Goal: Task Accomplishment & Management: Use online tool/utility

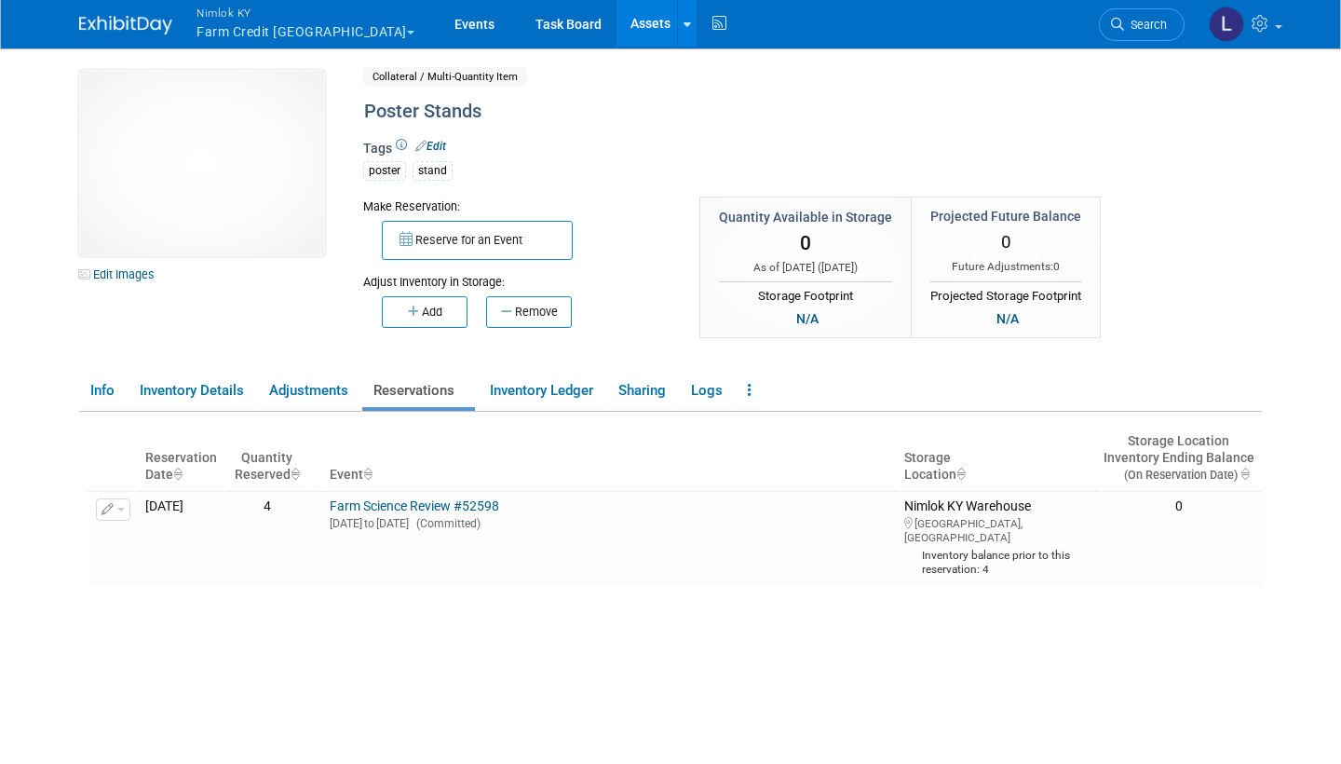
click at [617, 20] on link "Assets" at bounding box center [651, 23] width 68 height 47
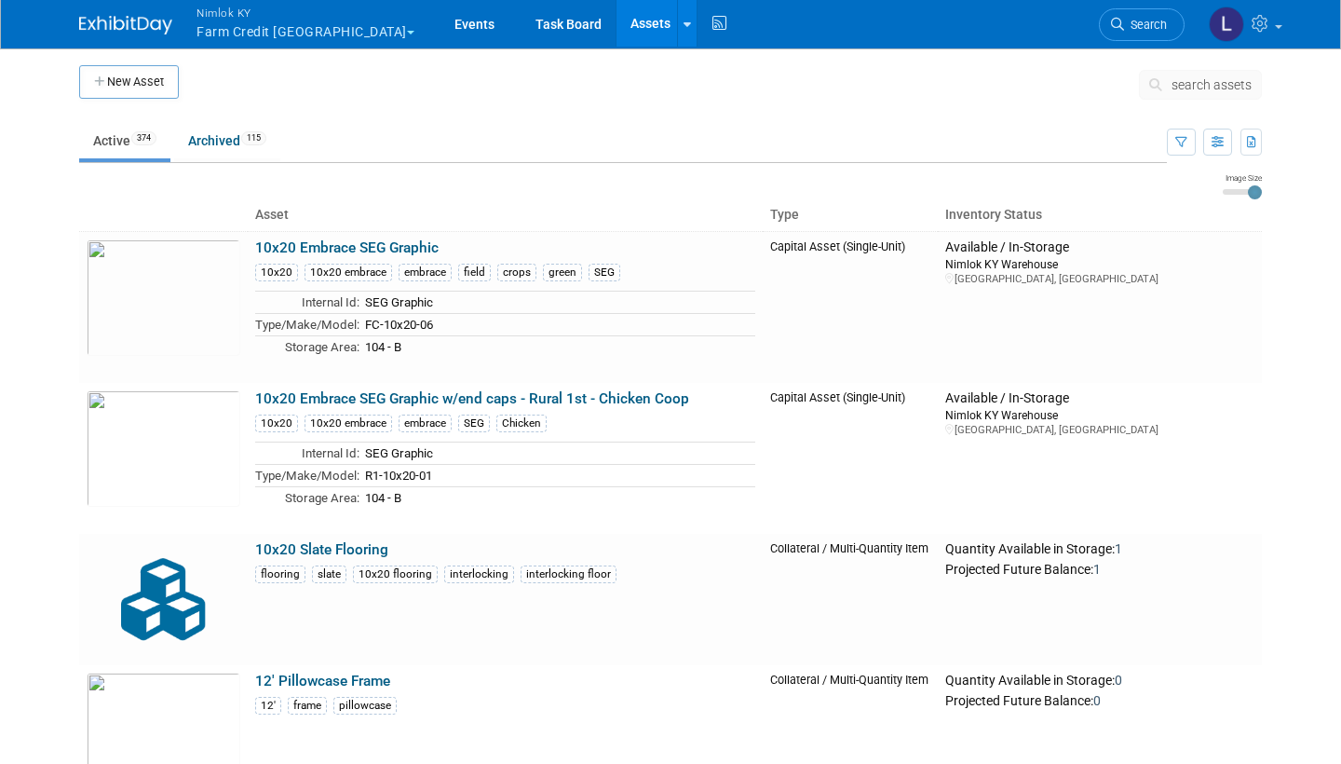
click at [1208, 81] on span "search assets" at bounding box center [1212, 84] width 80 height 15
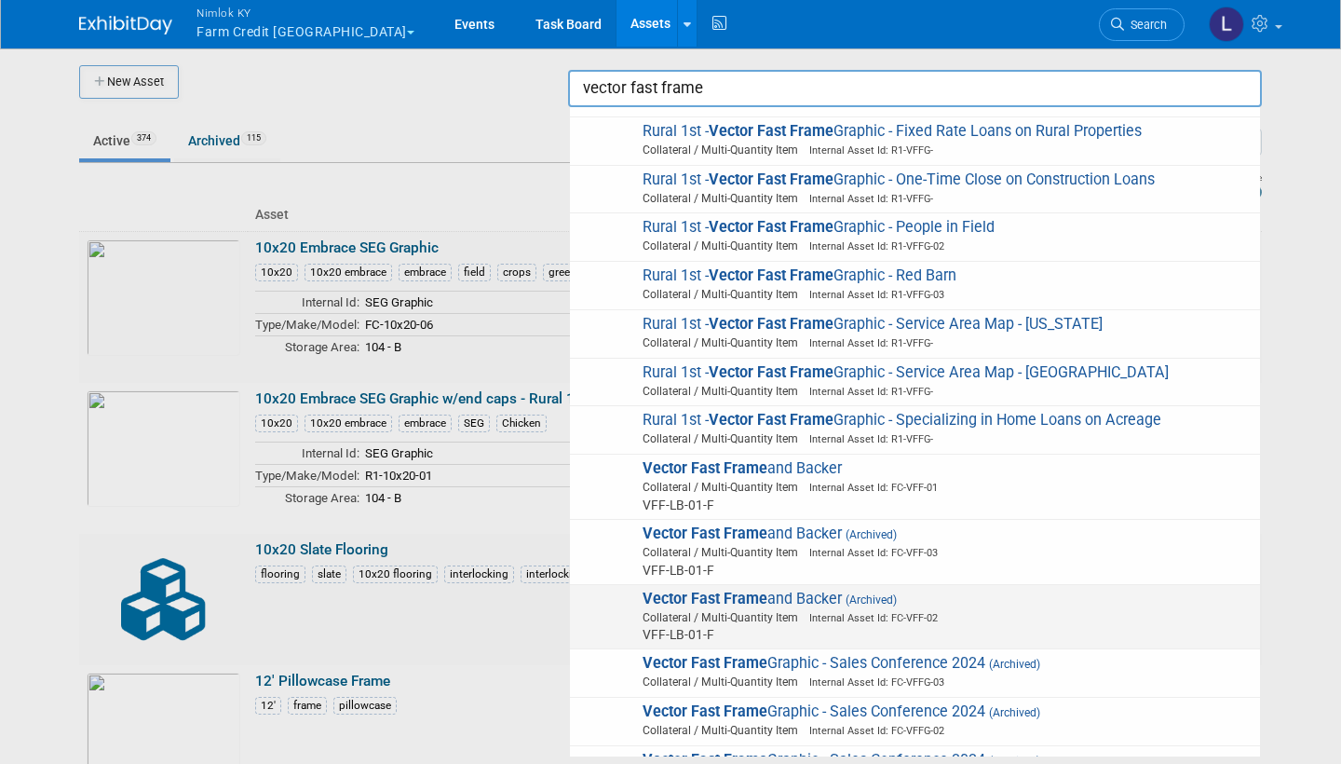
scroll to position [423, 0]
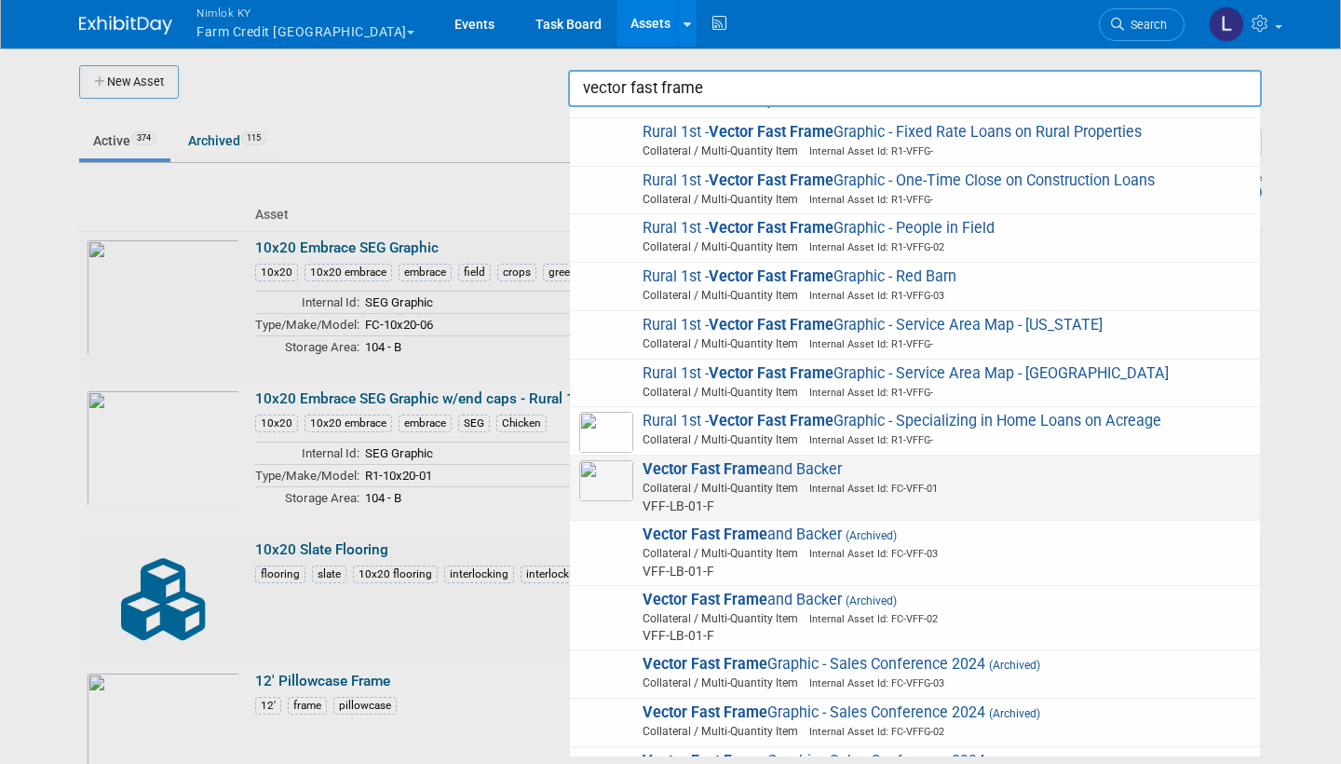
click at [741, 460] on strong "Vector Fast Frame" at bounding box center [705, 469] width 125 height 18
type input "Vector Fast Frame and Backer"
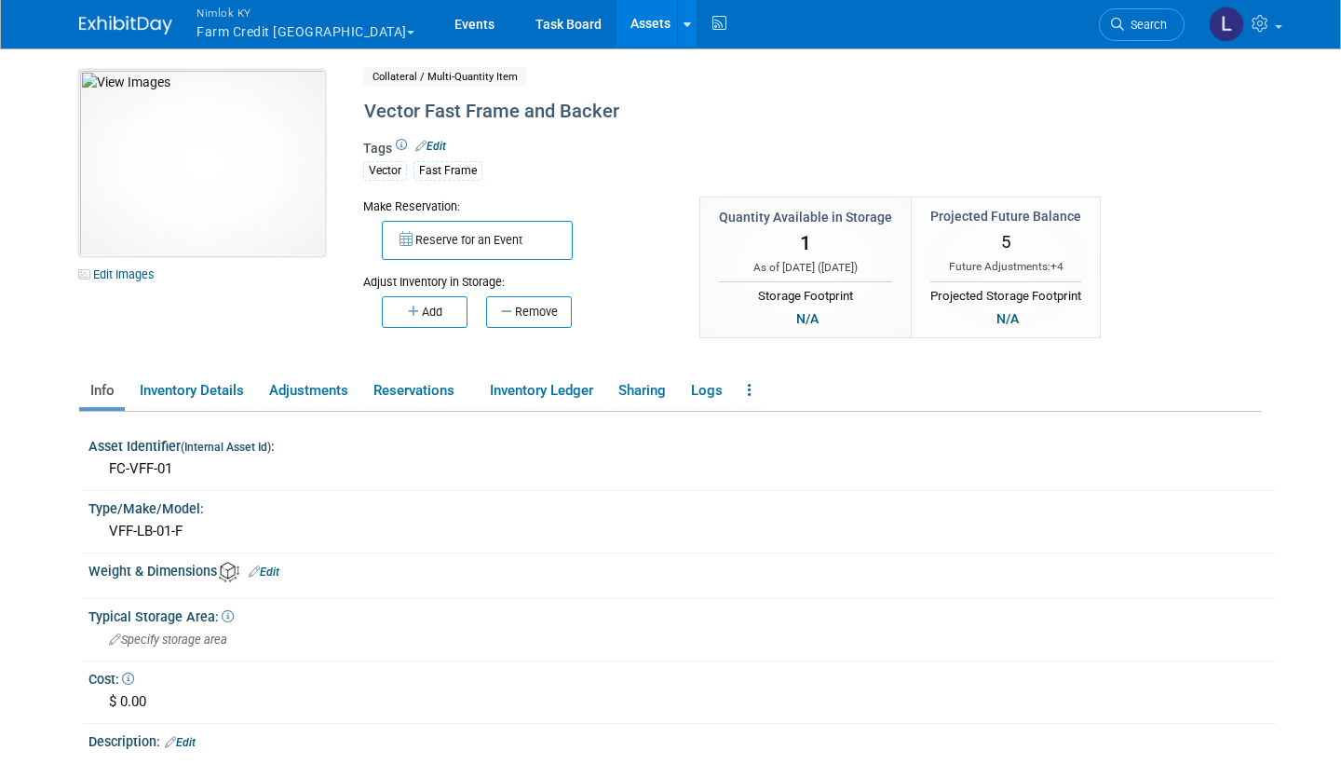
click at [281, 158] on img at bounding box center [202, 163] width 246 height 186
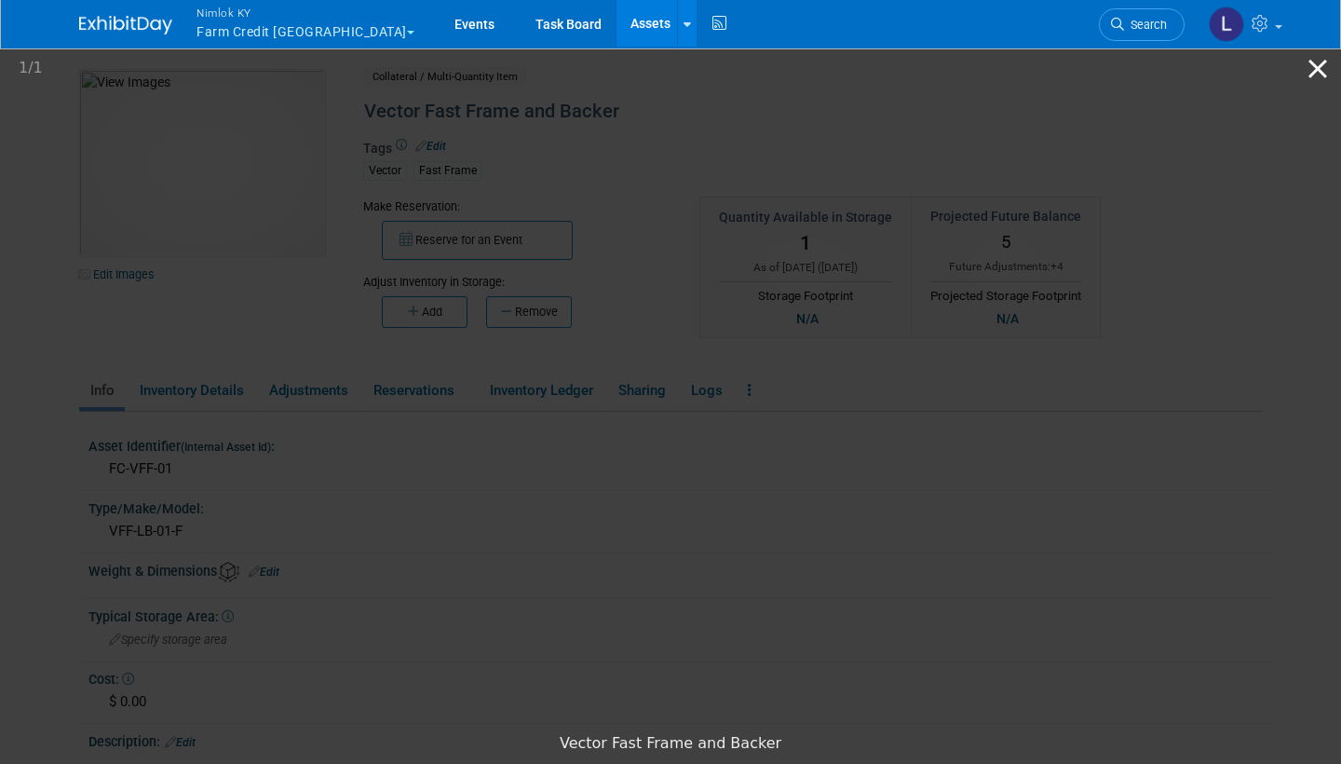
click at [1333, 65] on button "Close gallery" at bounding box center [1318, 69] width 47 height 44
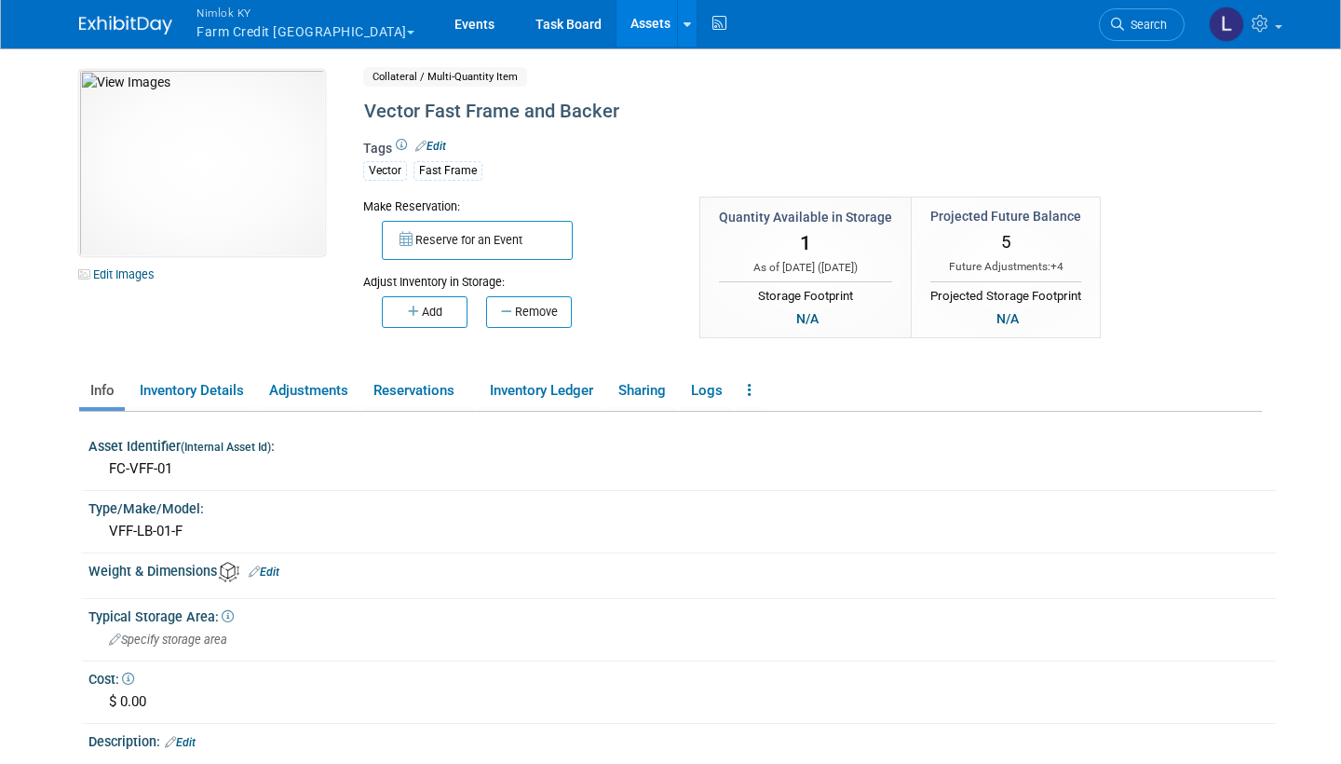
click at [617, 21] on link "Assets" at bounding box center [651, 23] width 68 height 47
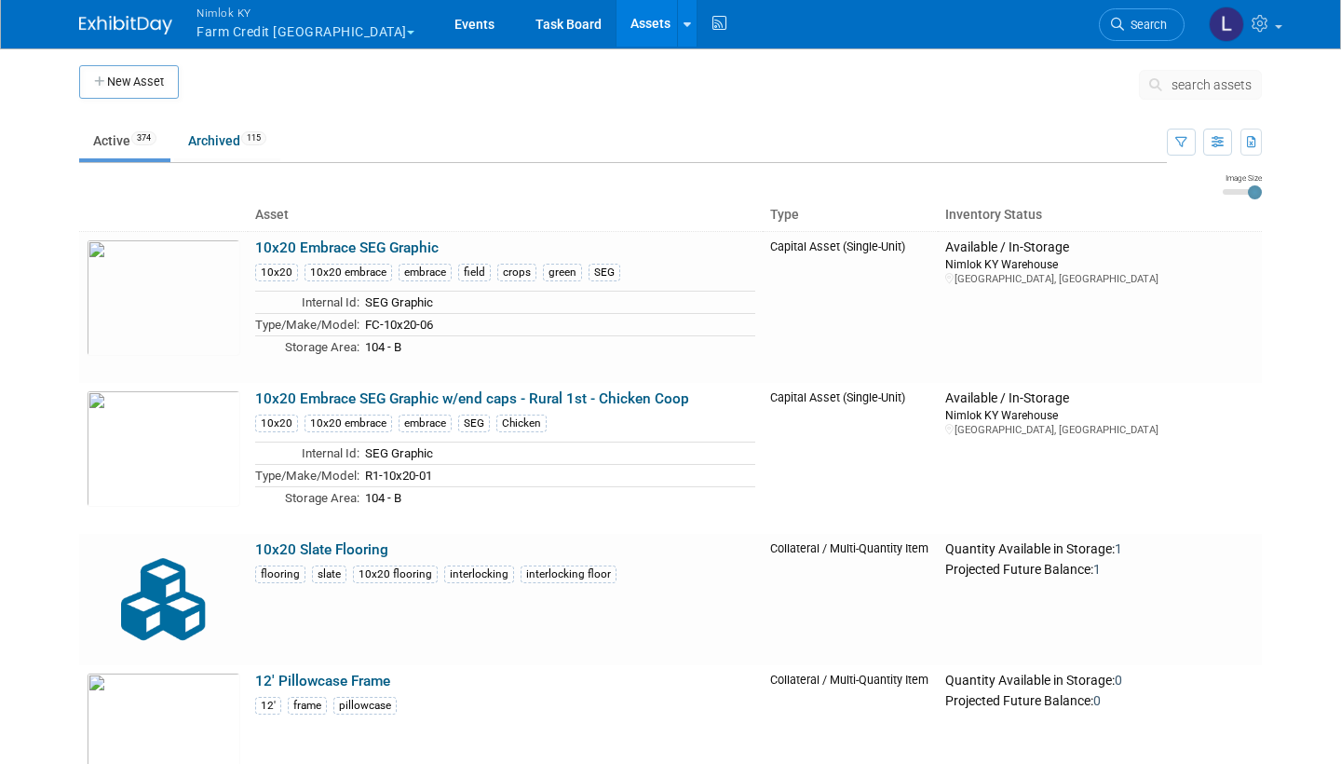
click at [1194, 80] on span "search assets" at bounding box center [1212, 84] width 80 height 15
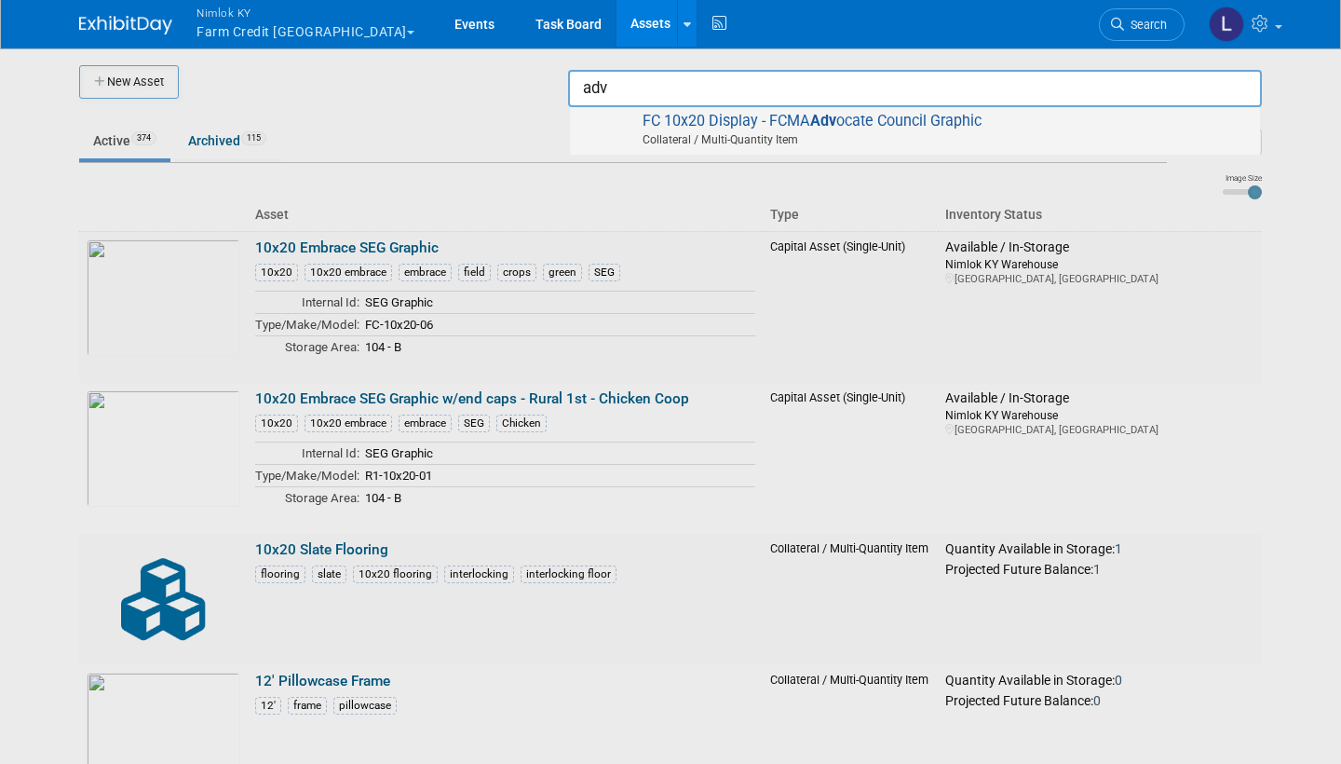
click at [744, 131] on span "Collateral / Multi-Quantity Item" at bounding box center [918, 139] width 666 height 17
type input "FC 10x20 Display - FCMA Advocate Council Graphic"
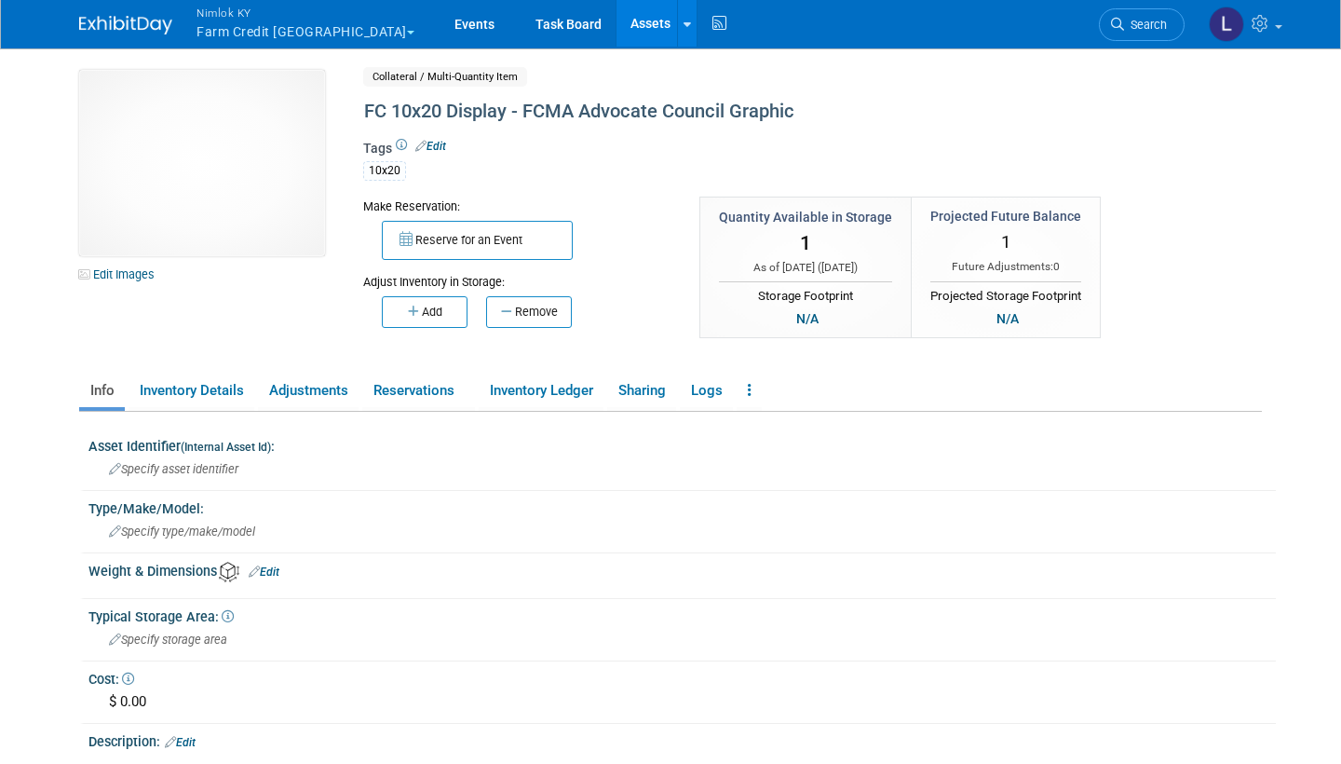
click at [617, 20] on link "Assets" at bounding box center [651, 23] width 68 height 47
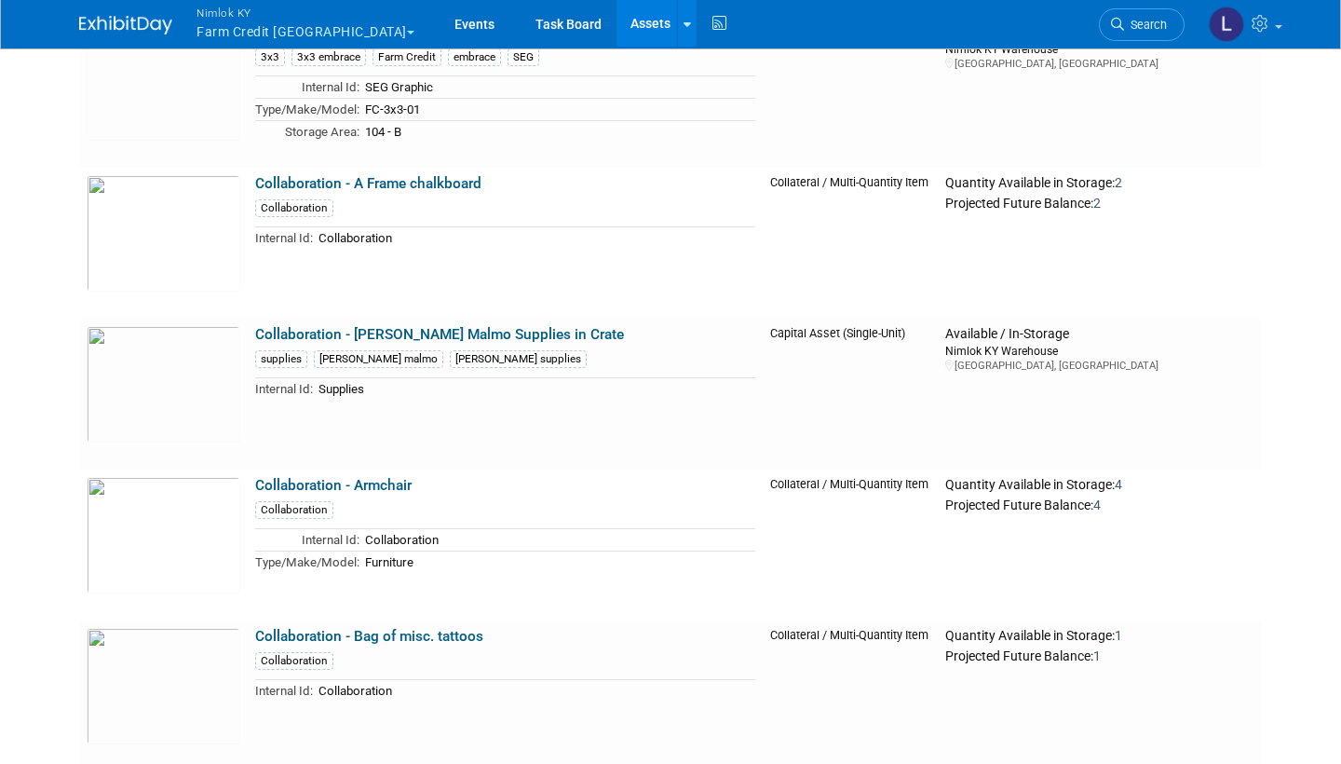
scroll to position [11304, 0]
click at [617, 23] on link "Assets" at bounding box center [651, 23] width 68 height 47
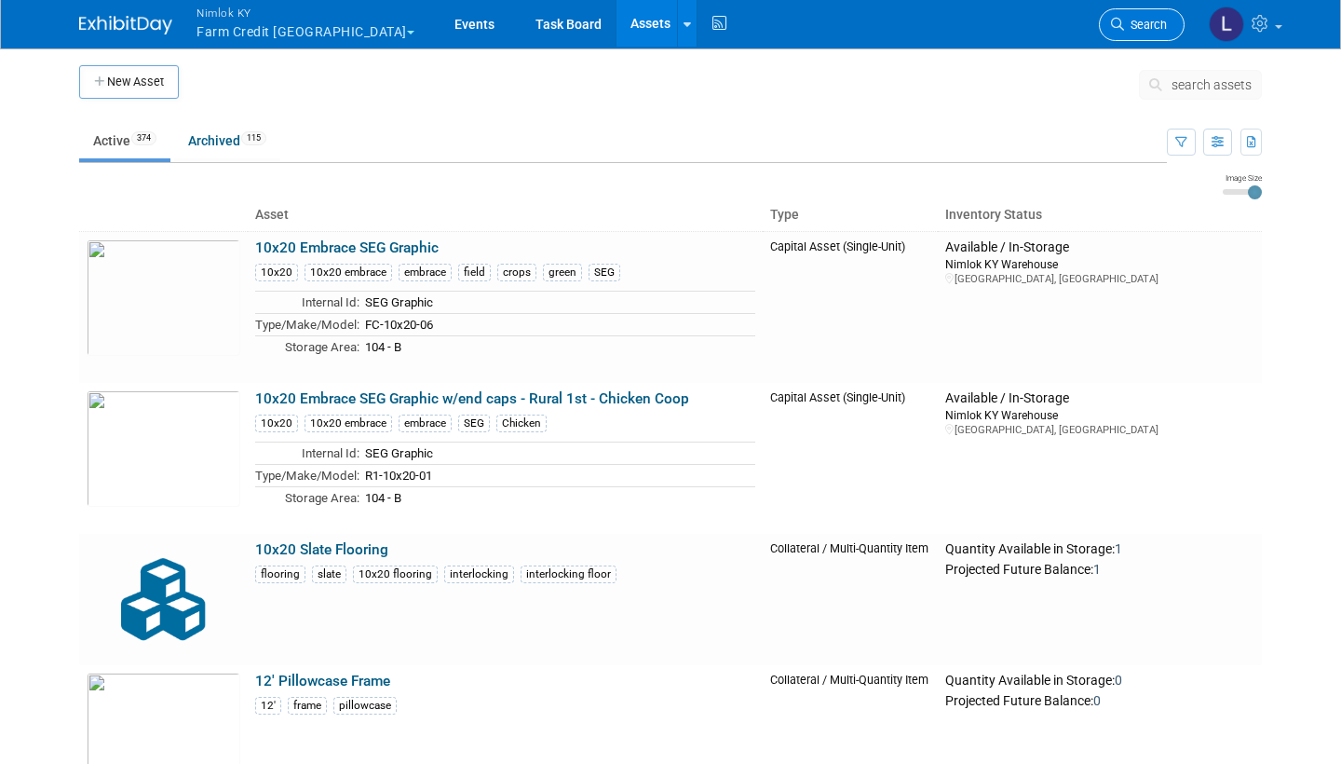
click at [1158, 21] on span "Search" at bounding box center [1145, 25] width 43 height 14
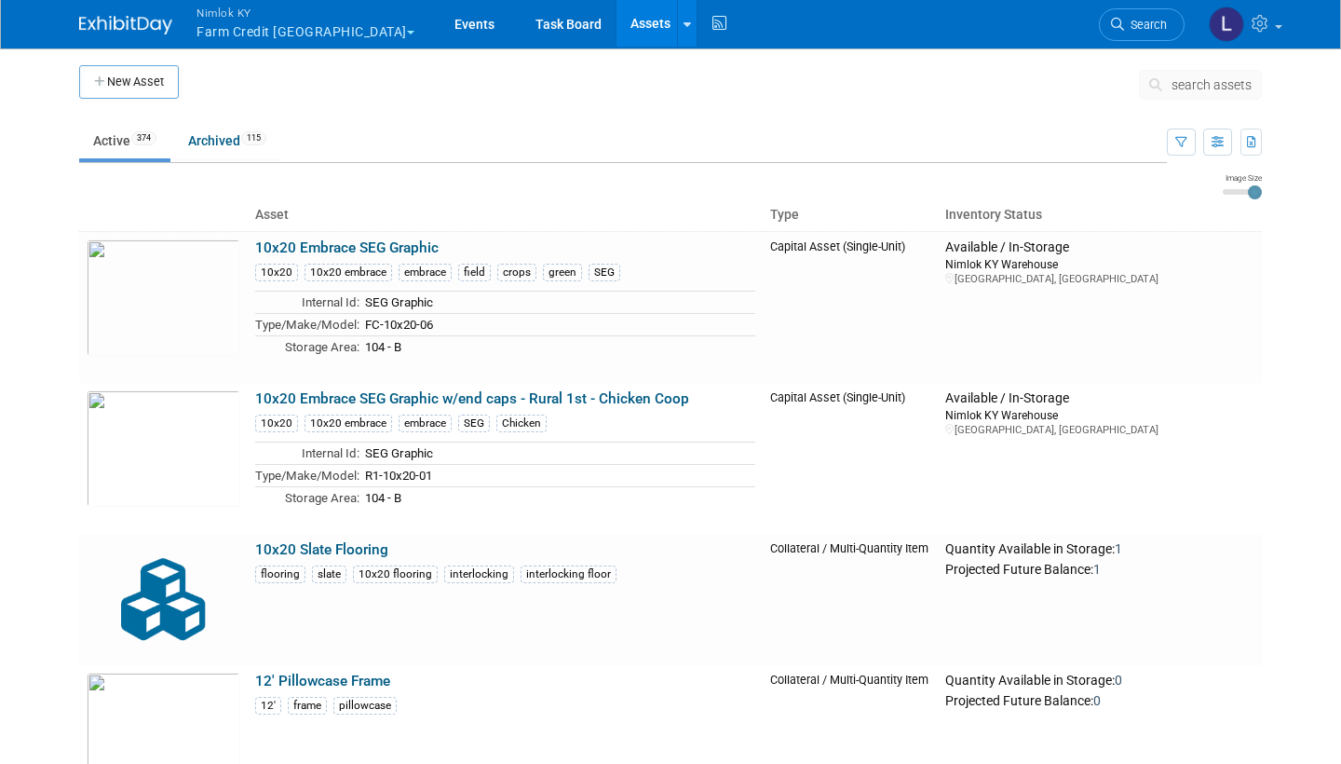
click at [1203, 83] on span "search assets" at bounding box center [1212, 84] width 80 height 15
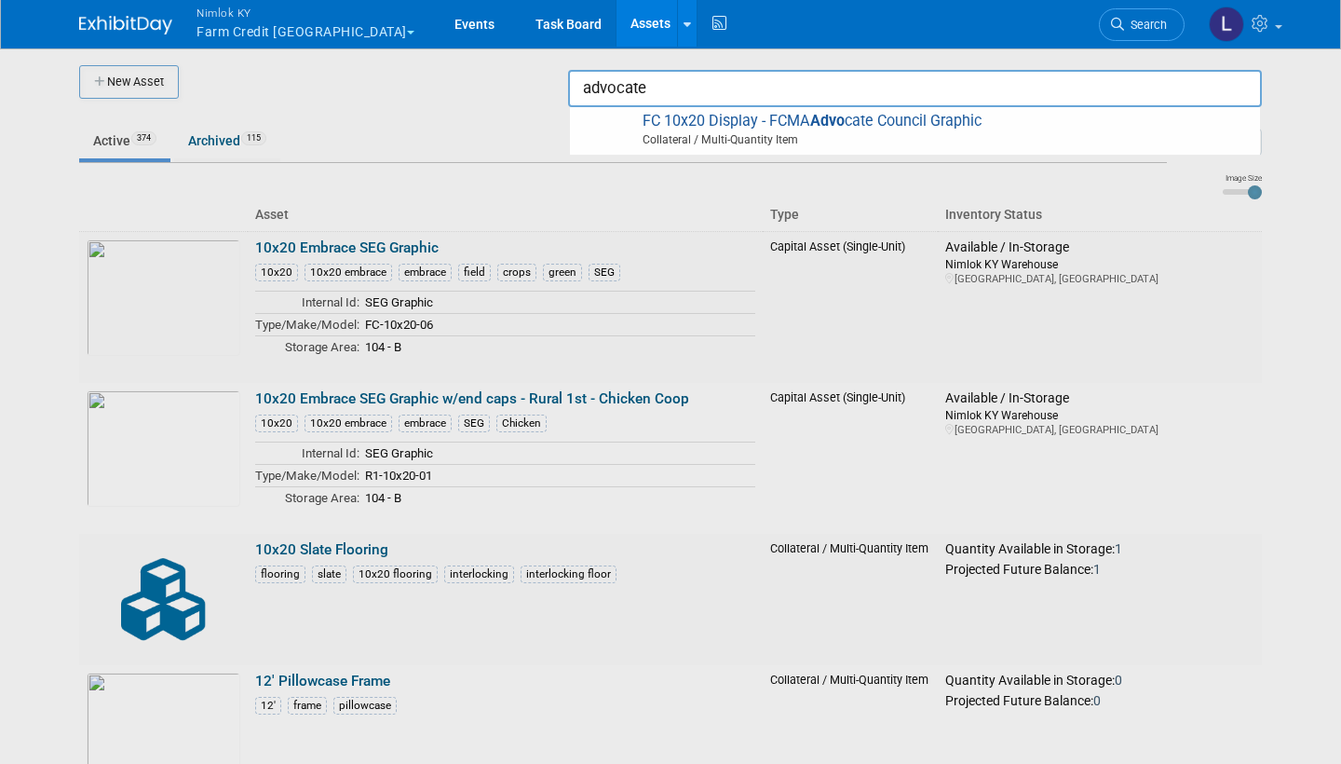
type input "FC 10x20 Display - FCMA Advocate Council Graphic"
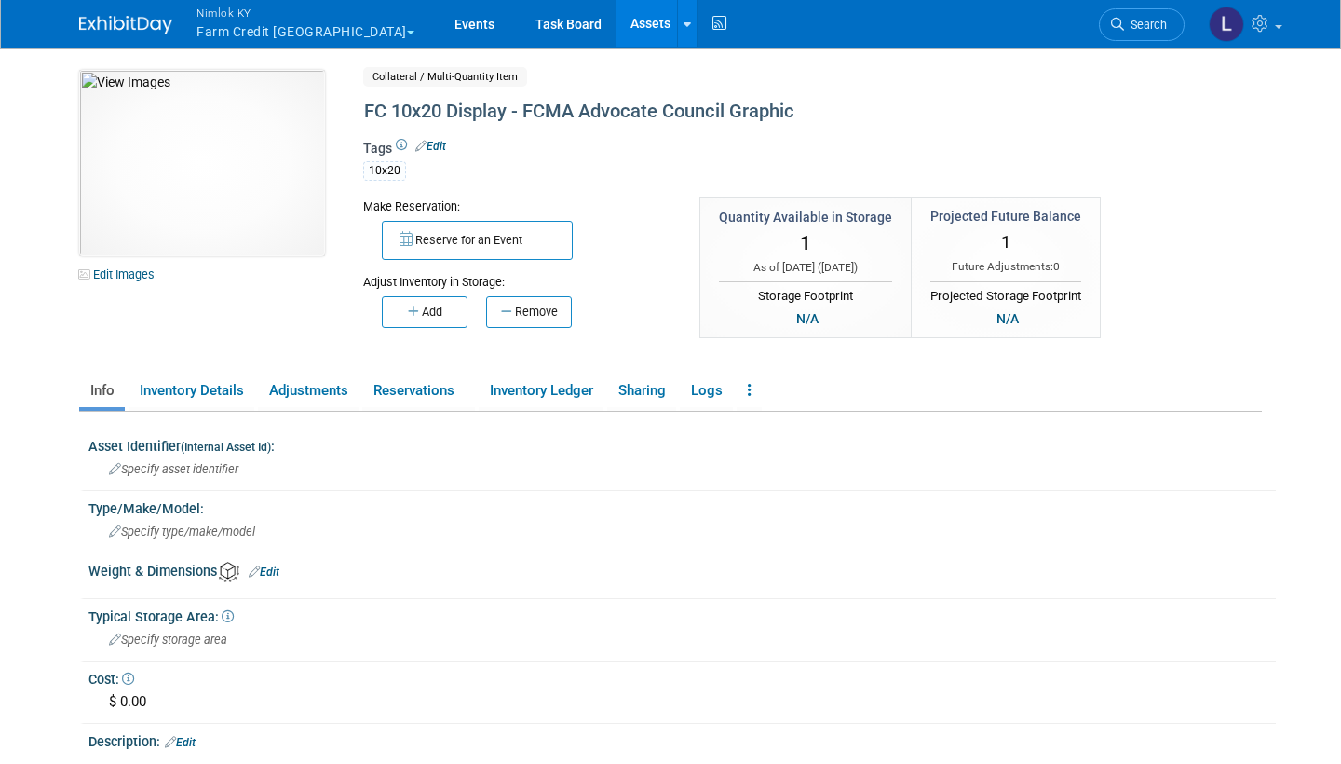
click at [617, 19] on link "Assets" at bounding box center [651, 23] width 68 height 47
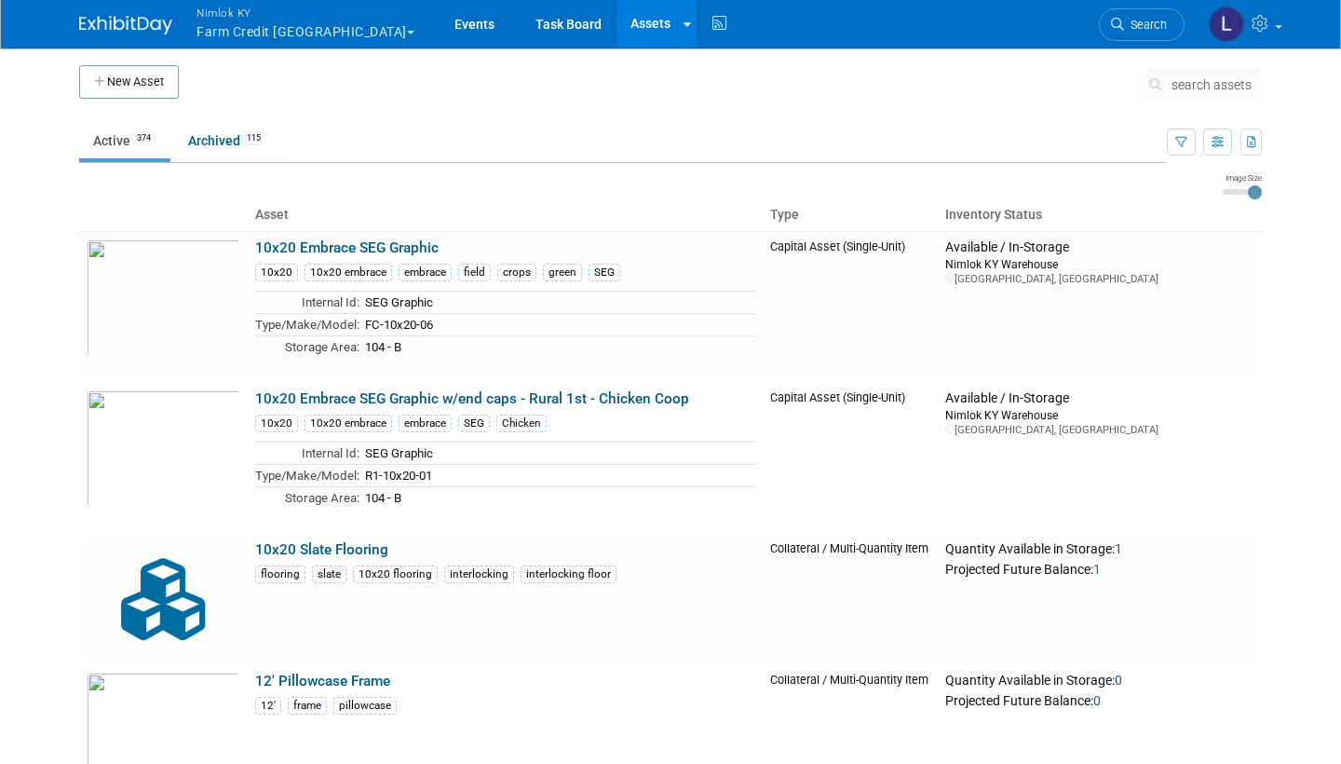
click at [1206, 76] on button "search assets" at bounding box center [1200, 85] width 123 height 30
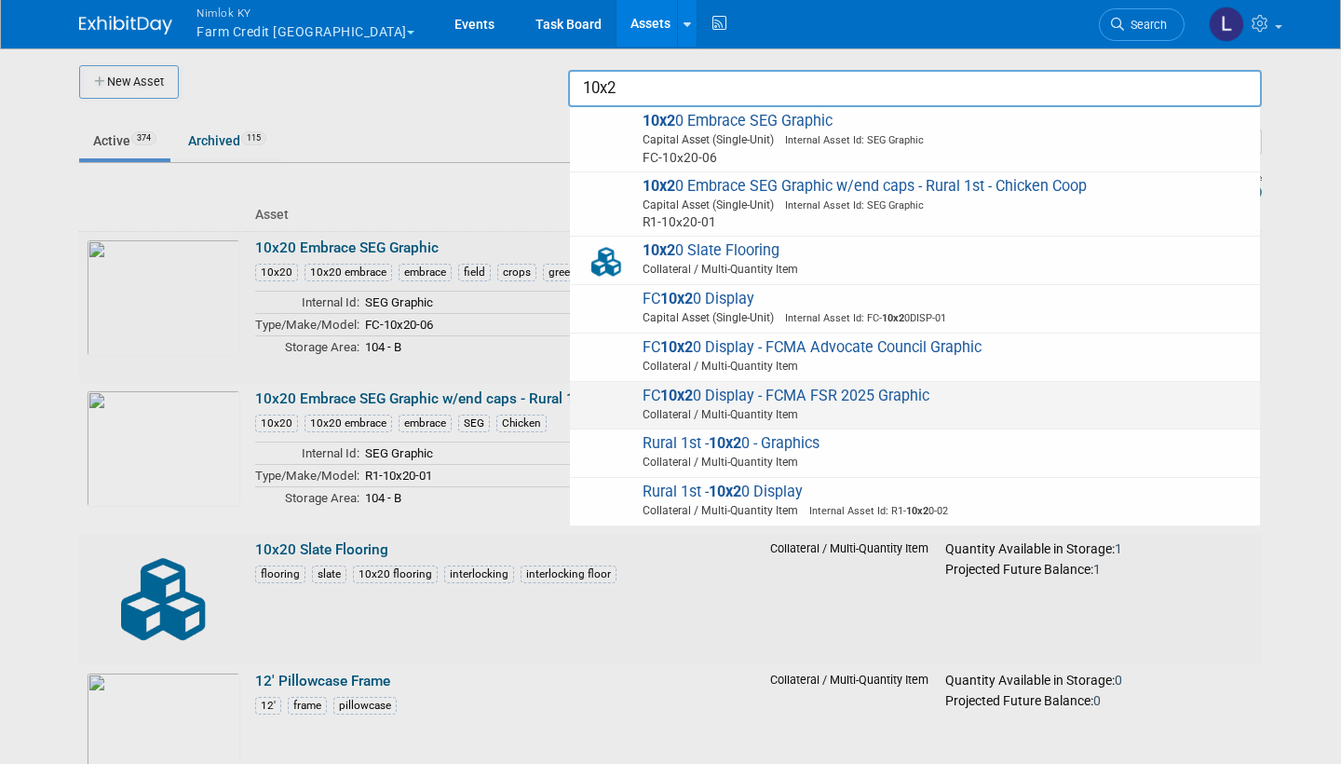
click at [750, 392] on span "FC 10x2 0 Display - FCMA FSR 2025 Graphic Collateral / Multi-Quantity Item" at bounding box center [915, 406] width 672 height 38
type input "FC 10x20 Display - FCMA FSR 2025 Graphic"
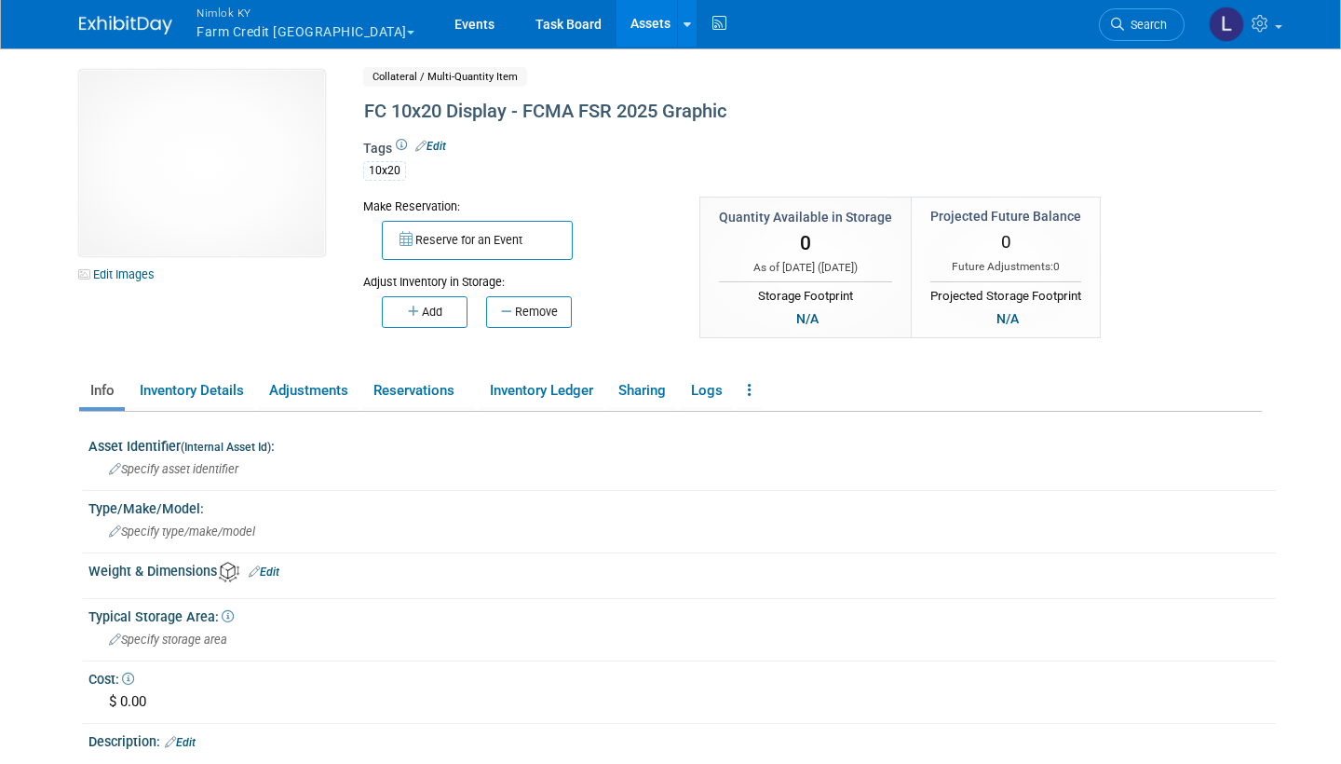
click at [617, 19] on link "Assets" at bounding box center [651, 23] width 68 height 47
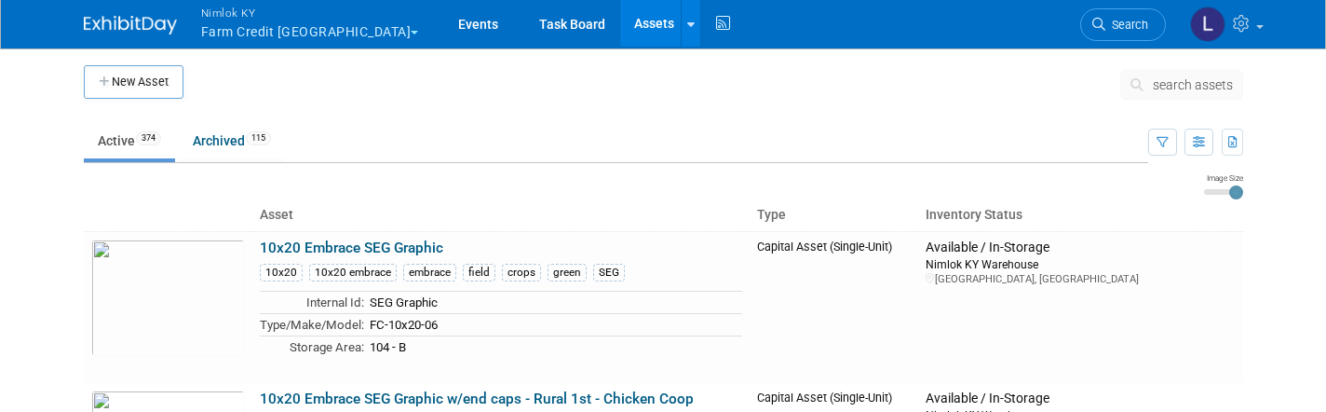
click at [1200, 84] on span "search assets" at bounding box center [1193, 84] width 80 height 15
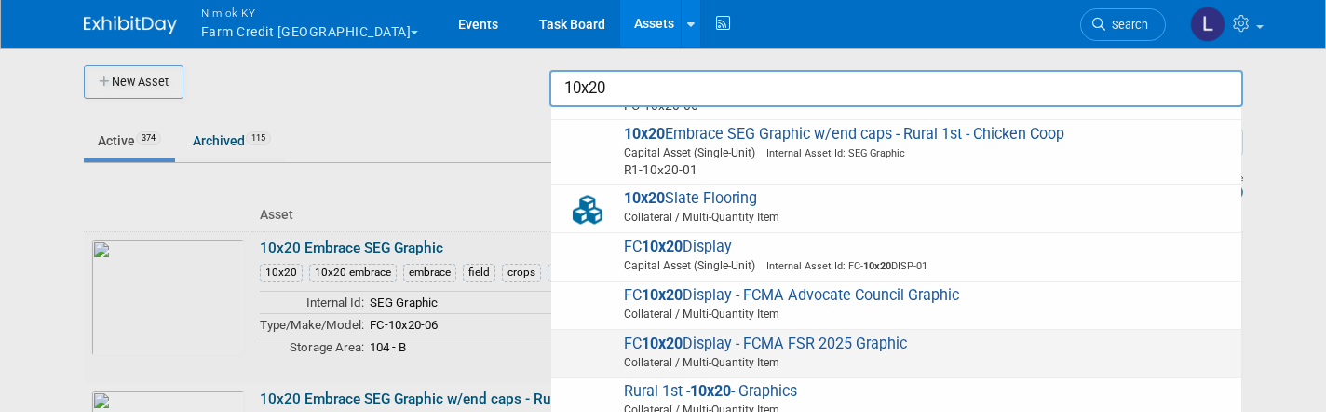
scroll to position [54, 0]
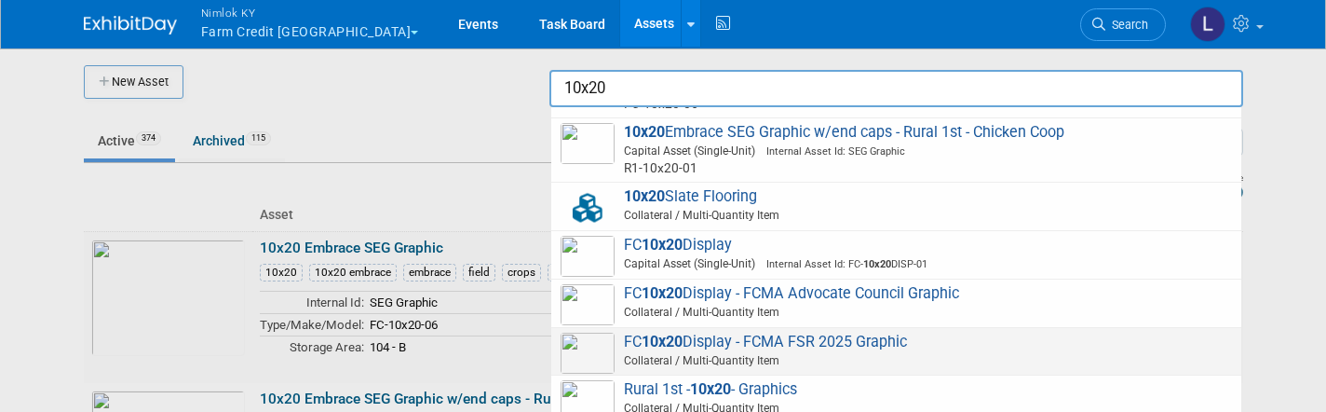
click at [831, 334] on span "FC 10x20 Display - FCMA FSR 2025 Graphic Collateral / Multi-Quantity Item" at bounding box center [897, 352] width 672 height 38
type input "FC 10x20 Display - FCMA FSR 2025 Graphic"
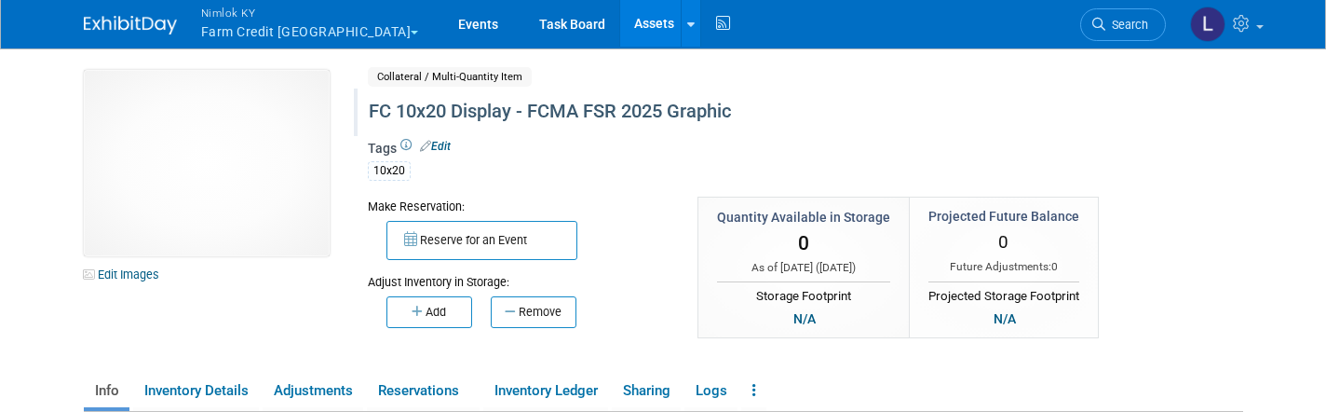
click at [754, 112] on div "FC 10x20 Display - FCMA FSR 2025 Graphic" at bounding box center [746, 112] width 769 height 34
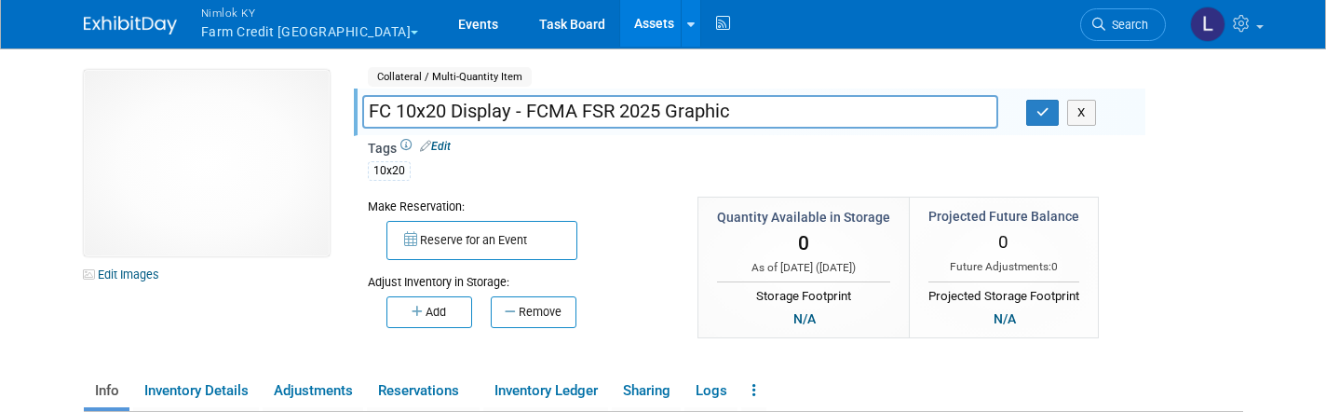
drag, startPoint x: 747, startPoint y: 110, endPoint x: 467, endPoint y: 72, distance: 283.0
click at [467, 72] on div "Collateral / Multi-Quantity Item Shared FC 10x20 Display - FCMA FSR 2025 Graphi…" at bounding box center [750, 215] width 764 height 290
click at [620, 26] on link "Assets" at bounding box center [654, 23] width 68 height 47
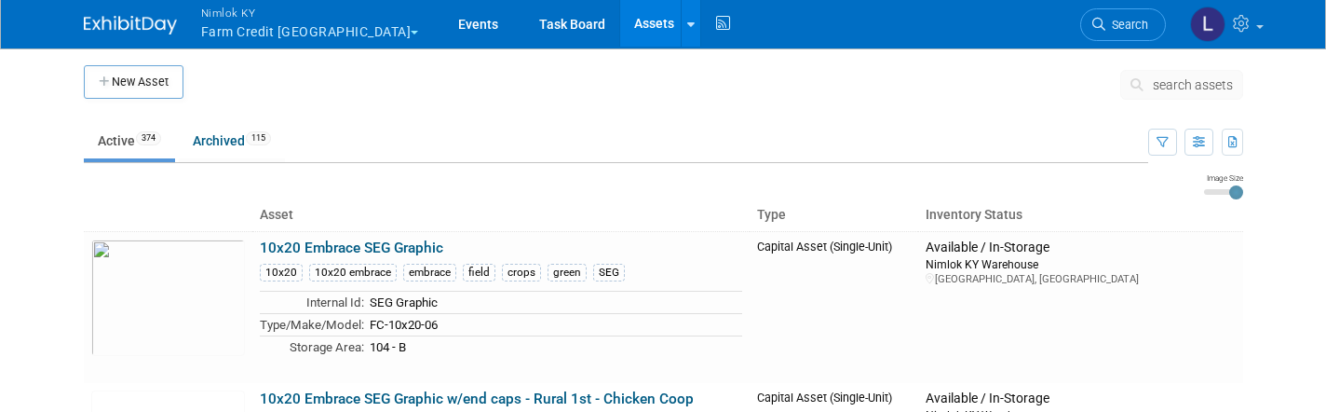
click at [1178, 79] on span "search assets" at bounding box center [1193, 84] width 80 height 15
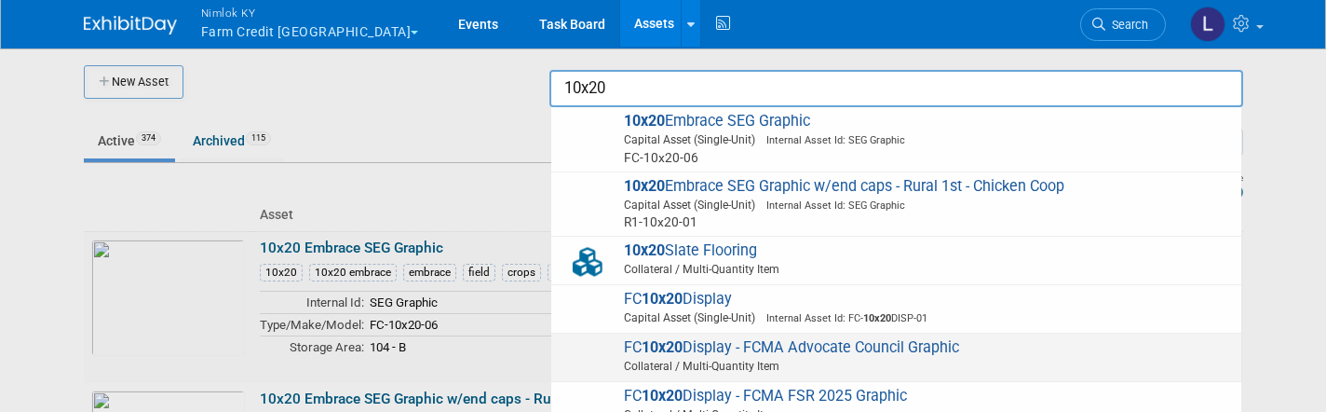
click at [746, 338] on span "FC 10x20 Display - FCMA Advocate Council Graphic Collateral / Multi-Quantity It…" at bounding box center [897, 357] width 672 height 38
type input "FC 10x20 Display - FCMA Advocate Council Graphic"
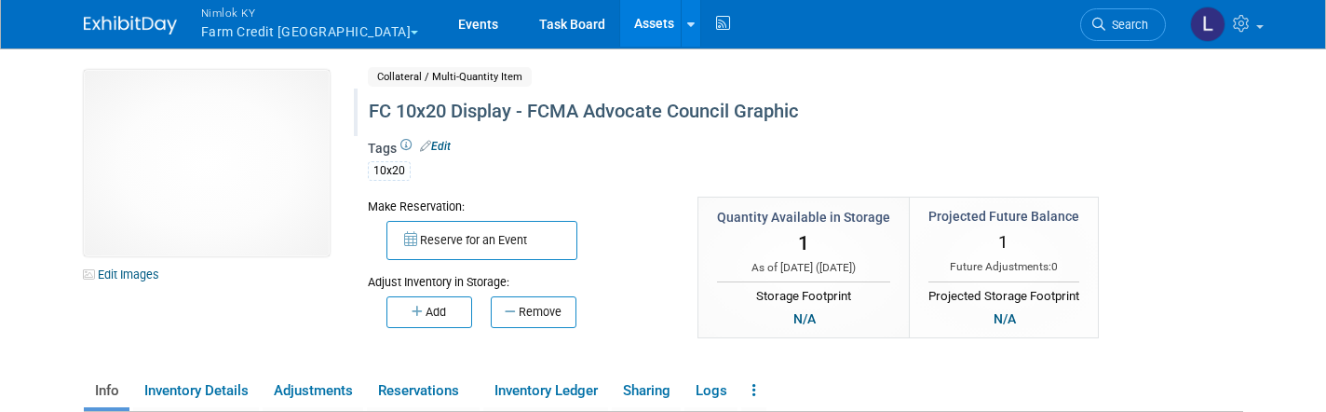
click at [807, 116] on div "FC 10x20 Display - FCMA Advocate Council Graphic" at bounding box center [746, 112] width 769 height 34
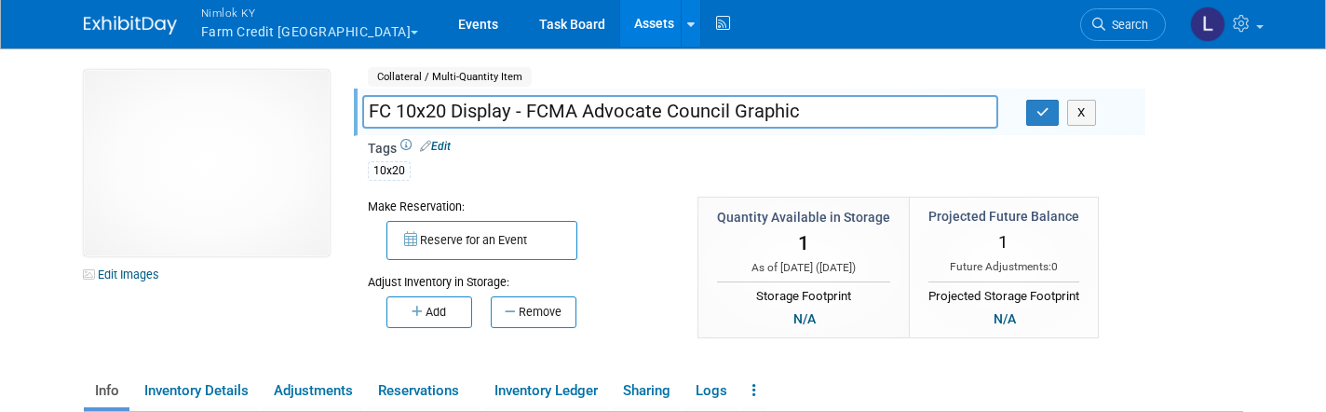
drag, startPoint x: 808, startPoint y: 115, endPoint x: 371, endPoint y: 102, distance: 437.1
click at [371, 102] on input "FC 10x20 Display - FCMA Advocate Council Graphic" at bounding box center [680, 111] width 636 height 33
click at [620, 28] on link "Assets" at bounding box center [654, 23] width 68 height 47
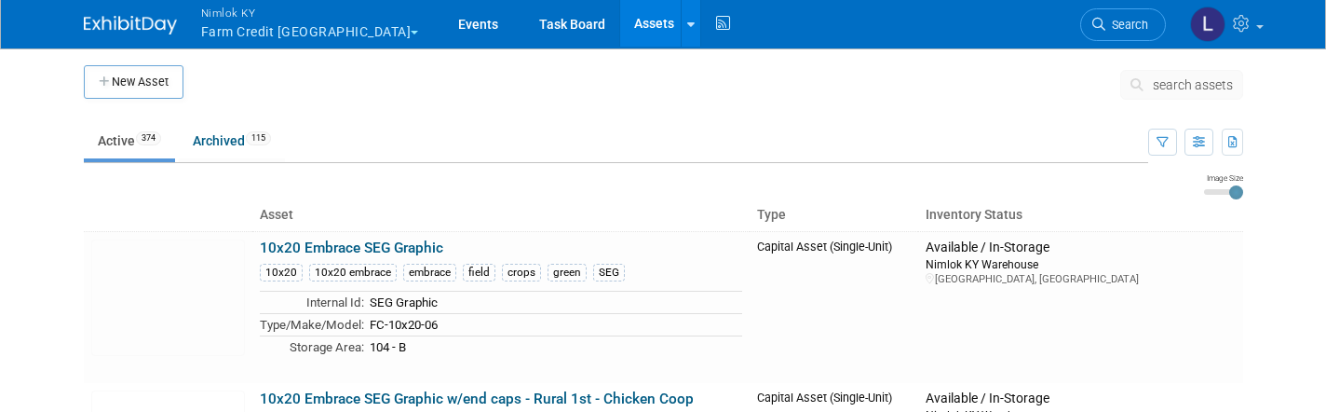
click at [1165, 96] on button "search assets" at bounding box center [1182, 85] width 123 height 30
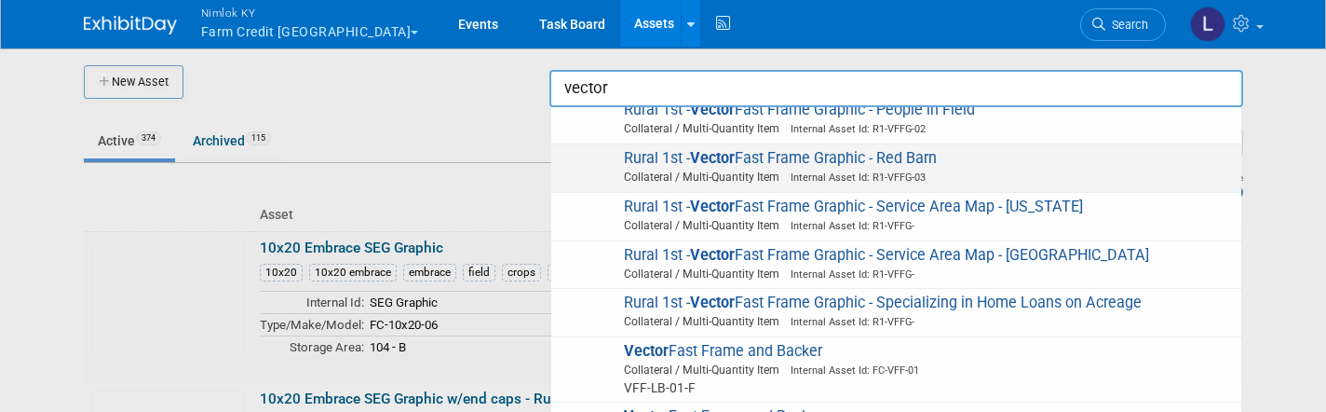
scroll to position [595, 0]
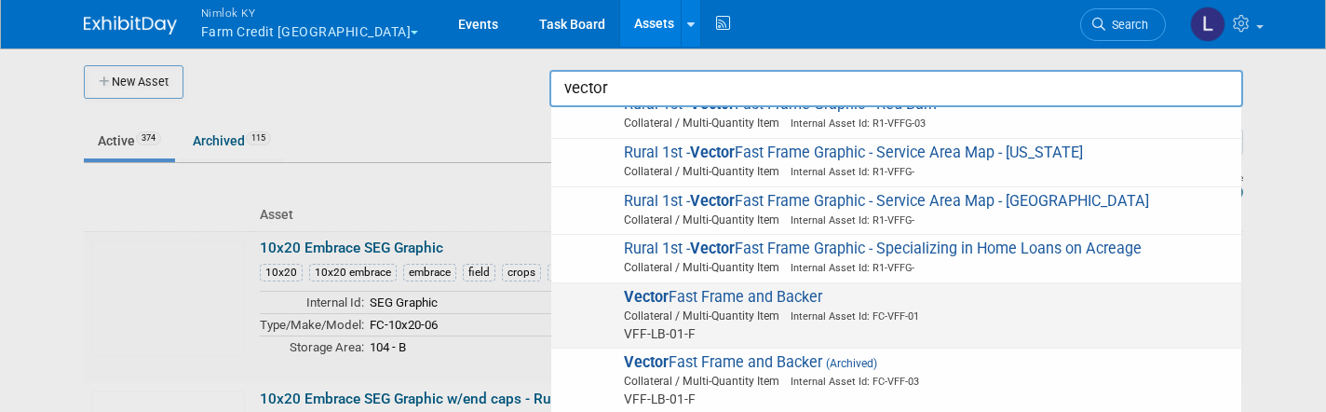
click at [764, 288] on span "Vector Fast Frame and Backer Collateral / Multi-Quantity Item Internal Asset Id…" at bounding box center [897, 315] width 672 height 55
type input "Vector Fast Frame and Backer"
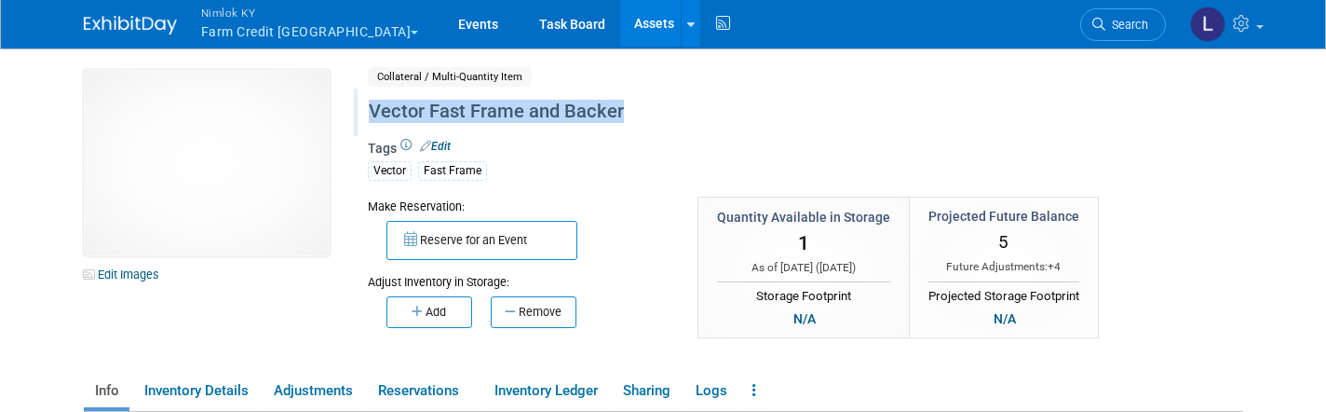
drag, startPoint x: 627, startPoint y: 108, endPoint x: 409, endPoint y: 94, distance: 218.4
click at [409, 95] on div "Vector Fast Frame and Backer" at bounding box center [746, 112] width 769 height 34
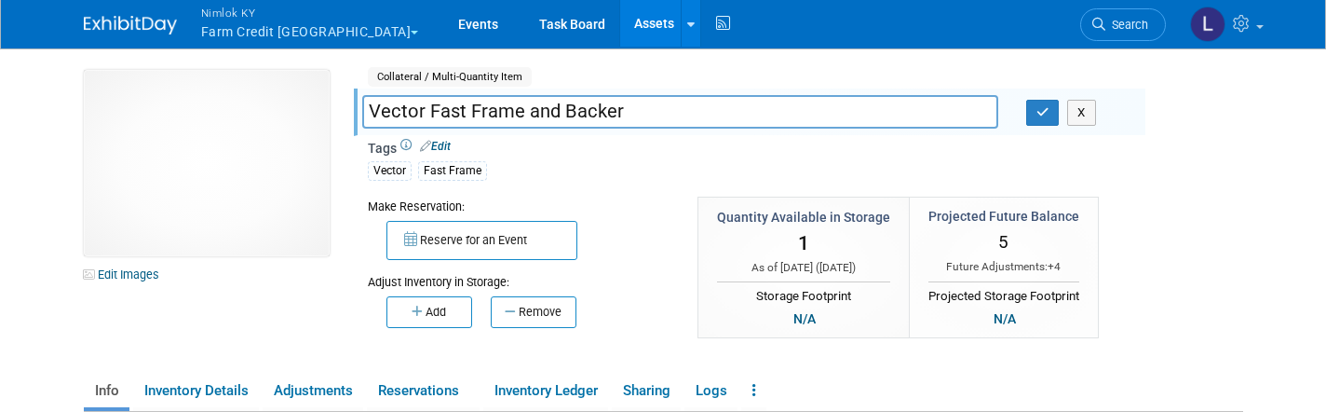
drag, startPoint x: 648, startPoint y: 115, endPoint x: 363, endPoint y: 112, distance: 285.0
click at [363, 112] on input "Vector Fast Frame and Backer" at bounding box center [680, 111] width 636 height 33
drag, startPoint x: 363, startPoint y: 112, endPoint x: 926, endPoint y: 309, distance: 596.3
click at [367, 112] on input "Vector Fast Frame and Backer" at bounding box center [680, 111] width 636 height 33
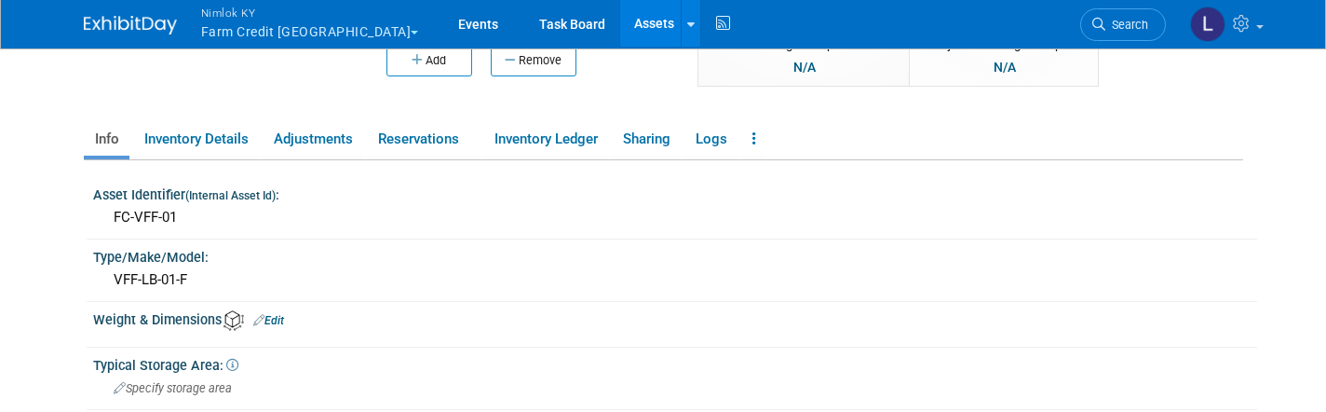
scroll to position [243, 0]
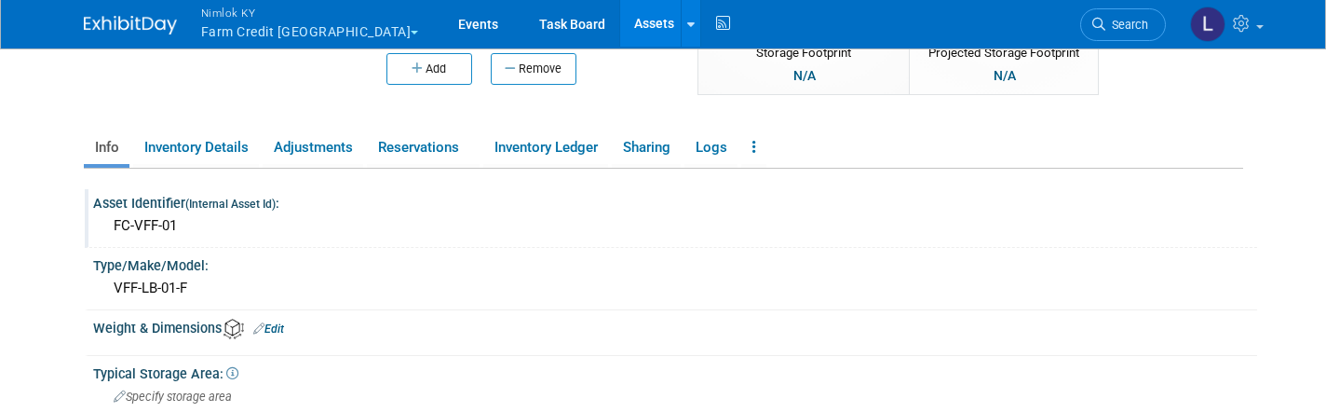
click at [185, 228] on div "FC-VFF-01" at bounding box center [675, 225] width 1136 height 29
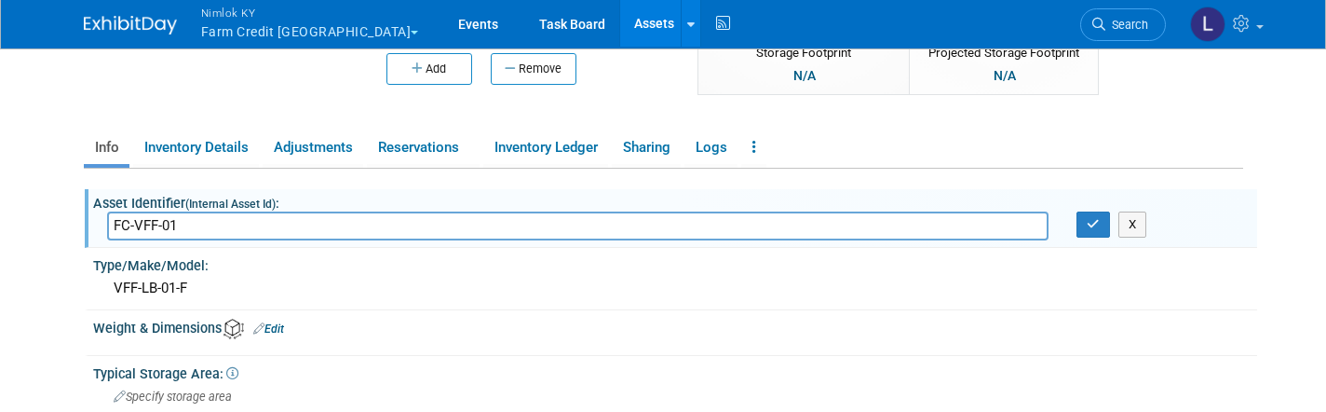
drag, startPoint x: 184, startPoint y: 222, endPoint x: 105, endPoint y: 228, distance: 79.4
click at [105, 228] on div "FC-VFF-01" at bounding box center [578, 225] width 971 height 29
